Goal: Task Accomplishment & Management: Use online tool/utility

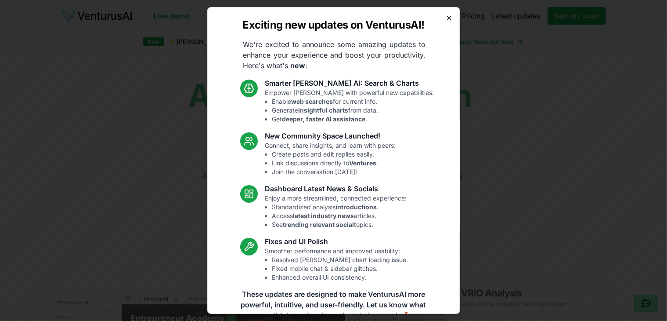
click at [446, 18] on icon "button" at bounding box center [449, 17] width 7 height 7
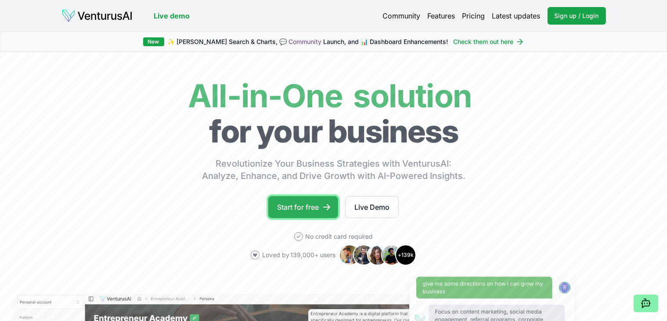
click at [306, 203] on link "Start for free" at bounding box center [303, 207] width 70 height 22
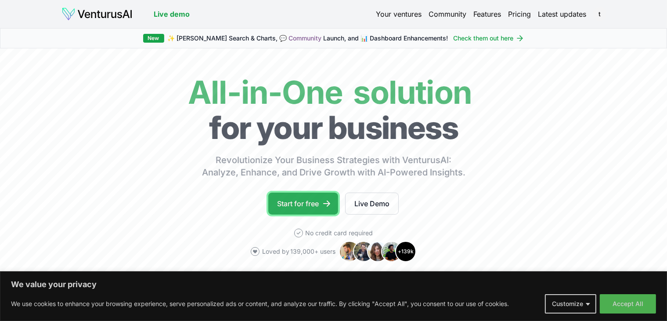
click at [321, 205] on link "Start for free" at bounding box center [303, 203] width 70 height 22
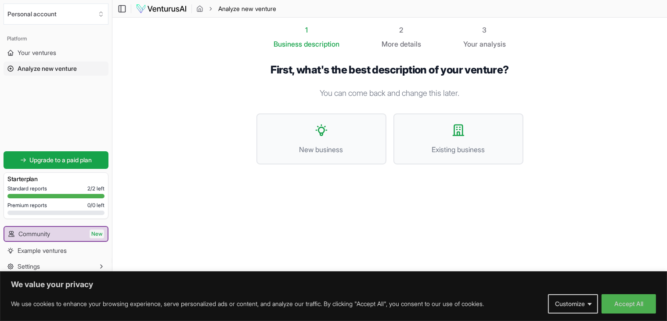
click at [372, 91] on p "You can come back and change this later." at bounding box center [390, 93] width 267 height 12
click at [343, 90] on p "You can come back and change this later." at bounding box center [390, 93] width 267 height 12
click at [322, 150] on span "New business" at bounding box center [321, 149] width 111 height 11
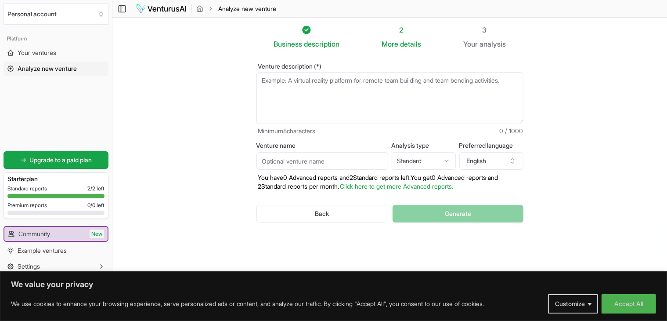
click at [308, 84] on textarea "Venture description (*)" at bounding box center [390, 98] width 267 height 52
paste textarea "I have given idea for Coffee Shop in Nilai, Malaysia"
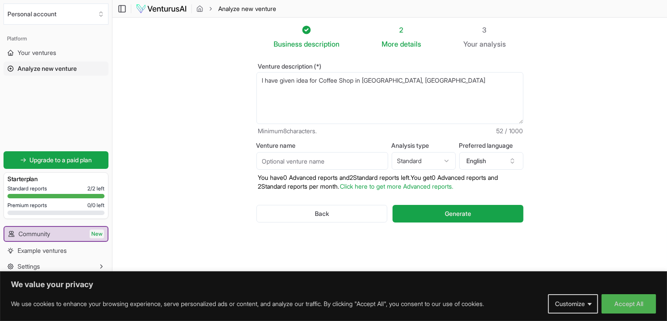
click at [325, 80] on textarea "I have given idea for Coffee Shop in Nilai, Malaysia" at bounding box center [390, 98] width 267 height 52
type textarea "I have given idea for ice cream Shop in Nilai, Malaysia"
click at [494, 218] on button "Generate" at bounding box center [458, 214] width 130 height 18
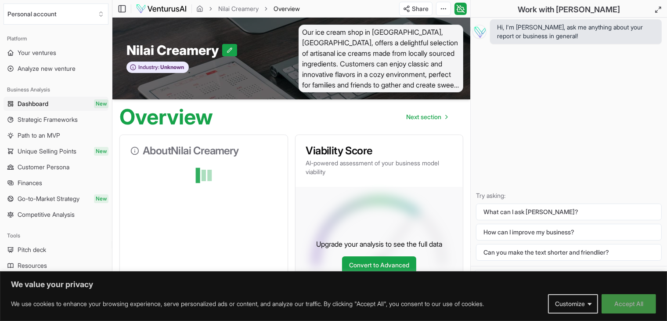
click at [608, 297] on button "Accept All" at bounding box center [629, 303] width 54 height 19
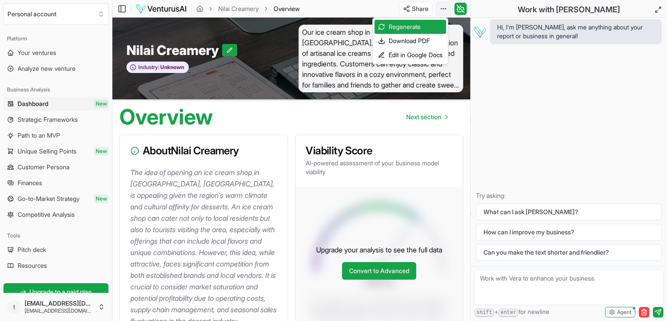
click at [446, 10] on html "We value your privacy We use cookies to enhance your browsing experience, serve…" at bounding box center [333, 160] width 667 height 321
click at [413, 39] on div "Download PDF" at bounding box center [411, 41] width 72 height 14
